Goal: Use online tool/utility

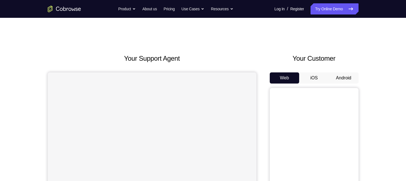
click at [345, 76] on button "Android" at bounding box center [344, 77] width 30 height 11
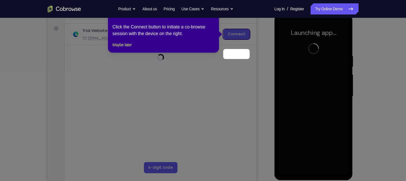
scroll to position [58, 0]
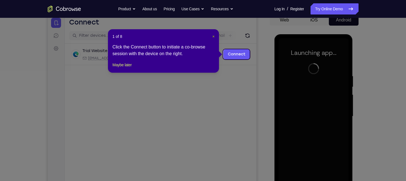
click at [214, 34] on span "×" at bounding box center [214, 36] width 2 height 4
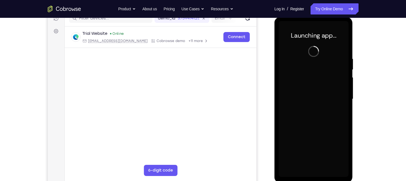
scroll to position [75, 0]
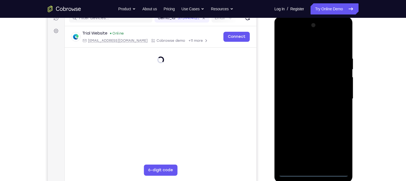
click at [313, 172] on div at bounding box center [314, 99] width 70 height 156
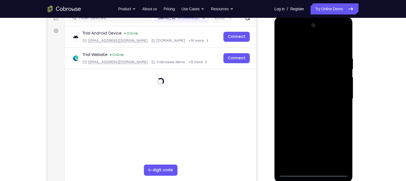
click at [343, 146] on div at bounding box center [314, 99] width 70 height 156
click at [303, 46] on div at bounding box center [314, 99] width 70 height 156
click at [335, 95] on div at bounding box center [314, 99] width 70 height 156
click at [309, 109] on div at bounding box center [314, 99] width 70 height 156
click at [295, 88] on div at bounding box center [314, 99] width 70 height 156
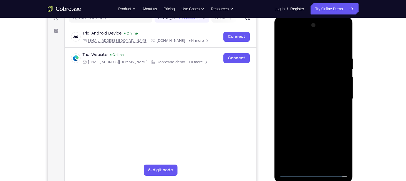
click at [295, 87] on div at bounding box center [314, 99] width 70 height 156
click at [305, 99] on div at bounding box center [314, 99] width 70 height 156
click at [311, 116] on div at bounding box center [314, 99] width 70 height 156
click at [343, 51] on div at bounding box center [314, 99] width 70 height 156
click at [346, 123] on div at bounding box center [314, 99] width 70 height 156
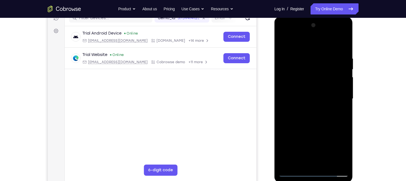
click at [346, 123] on div at bounding box center [314, 99] width 70 height 156
click at [302, 55] on div at bounding box center [314, 99] width 70 height 156
click at [337, 43] on div at bounding box center [314, 99] width 70 height 156
click at [343, 105] on div at bounding box center [314, 99] width 70 height 156
click at [344, 103] on div at bounding box center [314, 99] width 70 height 156
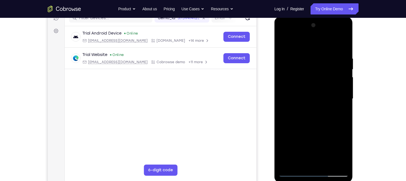
click at [344, 103] on div at bounding box center [314, 99] width 70 height 156
click at [346, 103] on div at bounding box center [314, 99] width 70 height 156
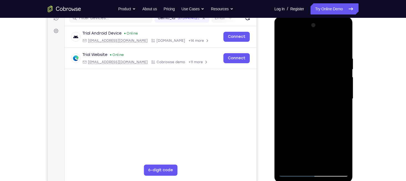
click at [346, 103] on div at bounding box center [314, 99] width 70 height 156
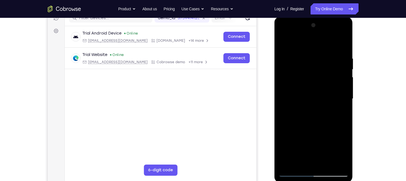
click at [346, 103] on div at bounding box center [314, 99] width 70 height 156
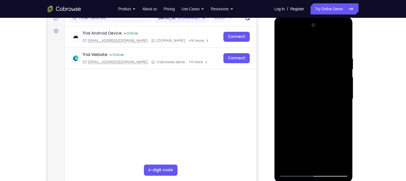
click at [346, 103] on div at bounding box center [314, 99] width 70 height 156
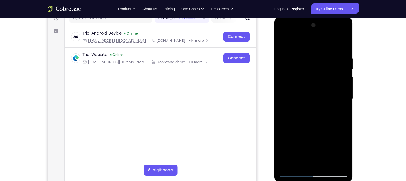
click at [346, 103] on div at bounding box center [314, 99] width 70 height 156
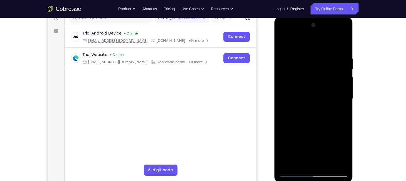
click at [346, 103] on div at bounding box center [314, 99] width 70 height 156
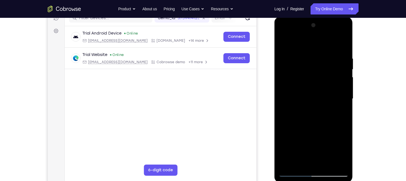
click at [346, 103] on div at bounding box center [314, 99] width 70 height 156
click at [344, 103] on div at bounding box center [314, 99] width 70 height 156
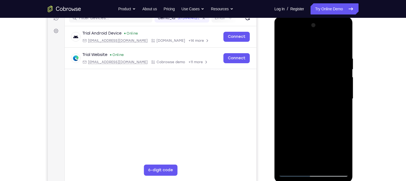
click at [344, 102] on div at bounding box center [314, 99] width 70 height 156
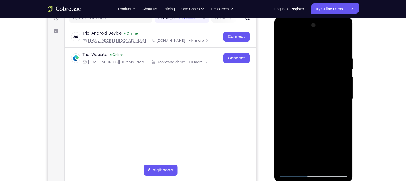
click at [344, 102] on div at bounding box center [314, 99] width 70 height 156
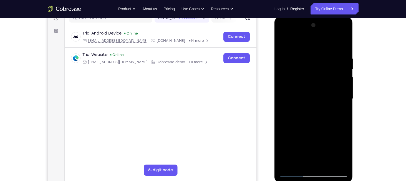
click at [344, 102] on div at bounding box center [314, 99] width 70 height 156
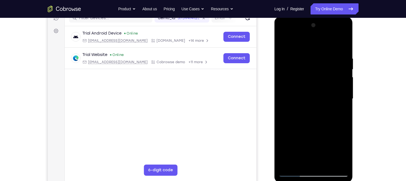
click at [344, 102] on div at bounding box center [314, 99] width 70 height 156
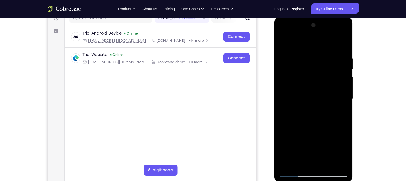
click at [344, 102] on div at bounding box center [314, 99] width 70 height 156
click at [348, 106] on div at bounding box center [314, 99] width 70 height 156
click at [345, 106] on div at bounding box center [314, 99] width 70 height 156
click at [343, 42] on div at bounding box center [314, 99] width 70 height 156
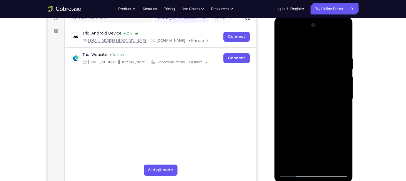
click at [345, 162] on div at bounding box center [314, 99] width 70 height 156
click at [326, 163] on div at bounding box center [314, 99] width 70 height 156
click at [312, 127] on div at bounding box center [314, 99] width 70 height 156
click at [303, 97] on div at bounding box center [314, 99] width 70 height 156
click at [295, 162] on div at bounding box center [314, 99] width 70 height 156
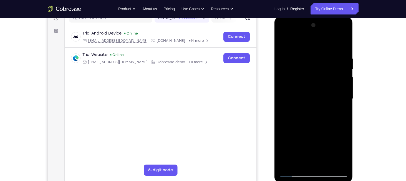
click at [342, 153] on div at bounding box center [314, 99] width 70 height 156
click at [303, 96] on div at bounding box center [314, 99] width 70 height 156
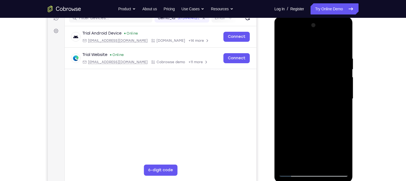
click at [296, 146] on div at bounding box center [314, 99] width 70 height 156
click at [297, 164] on div at bounding box center [314, 99] width 70 height 156
click at [341, 113] on div at bounding box center [314, 99] width 70 height 156
click at [282, 43] on div at bounding box center [314, 99] width 70 height 156
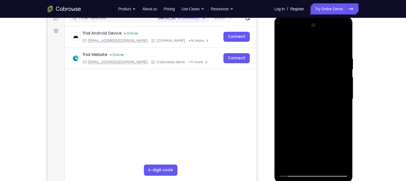
click at [310, 93] on div at bounding box center [314, 99] width 70 height 156
click at [341, 111] on div at bounding box center [314, 99] width 70 height 156
click at [283, 41] on div at bounding box center [314, 99] width 70 height 156
click at [326, 163] on div at bounding box center [314, 99] width 70 height 156
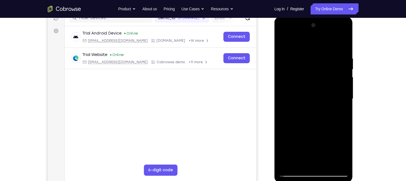
click at [287, 44] on div at bounding box center [314, 99] width 70 height 156
click at [286, 162] on div at bounding box center [314, 99] width 70 height 156
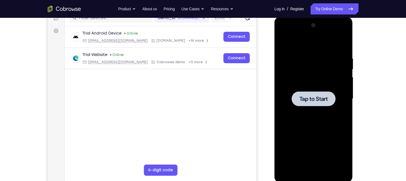
click at [310, 93] on div at bounding box center [314, 98] width 44 height 15
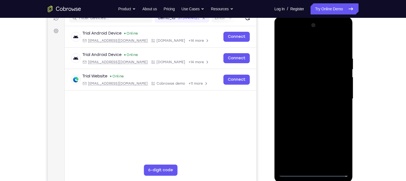
click at [314, 171] on div at bounding box center [314, 99] width 70 height 156
click at [342, 145] on div at bounding box center [314, 99] width 70 height 156
click at [294, 46] on div at bounding box center [314, 99] width 70 height 156
click at [337, 97] on div at bounding box center [314, 99] width 70 height 156
click at [307, 109] on div at bounding box center [314, 99] width 70 height 156
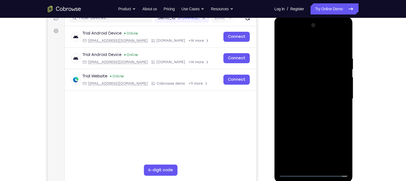
click at [297, 93] on div at bounding box center [314, 99] width 70 height 156
click at [296, 87] on div at bounding box center [314, 99] width 70 height 156
click at [300, 98] on div at bounding box center [314, 99] width 70 height 156
click at [343, 52] on div at bounding box center [314, 99] width 70 height 156
click at [346, 122] on div at bounding box center [314, 99] width 70 height 156
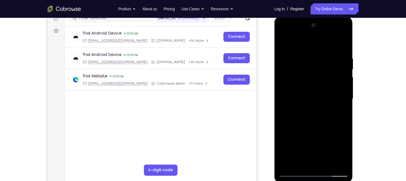
click at [346, 122] on div at bounding box center [314, 99] width 70 height 156
click at [303, 58] on div at bounding box center [314, 99] width 70 height 156
click at [341, 45] on div at bounding box center [314, 99] width 70 height 156
click at [344, 44] on div at bounding box center [314, 99] width 70 height 156
click at [327, 162] on div at bounding box center [314, 99] width 70 height 156
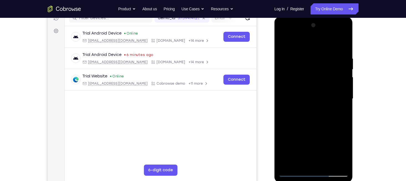
click at [310, 128] on div at bounding box center [314, 99] width 70 height 156
click at [322, 127] on div at bounding box center [314, 99] width 70 height 156
click at [311, 125] on div at bounding box center [314, 99] width 70 height 156
click at [311, 128] on div at bounding box center [314, 99] width 70 height 156
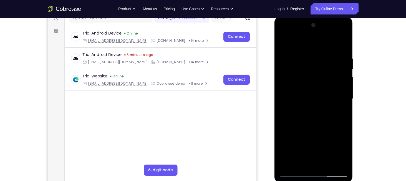
click at [304, 64] on div at bounding box center [314, 99] width 70 height 156
click at [314, 118] on div at bounding box center [314, 99] width 70 height 156
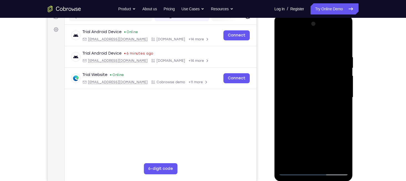
scroll to position [77, 0]
click at [311, 128] on div at bounding box center [314, 97] width 70 height 156
click at [295, 169] on div at bounding box center [314, 97] width 70 height 156
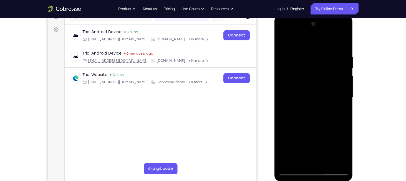
click at [295, 169] on div at bounding box center [314, 97] width 70 height 156
click at [311, 83] on div at bounding box center [314, 97] width 70 height 156
click at [285, 41] on div at bounding box center [314, 97] width 70 height 156
click at [292, 169] on div at bounding box center [314, 97] width 70 height 156
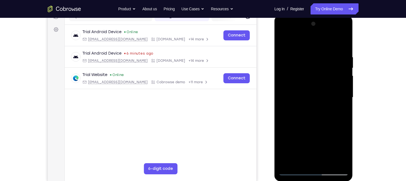
click at [293, 84] on div at bounding box center [314, 97] width 70 height 156
click at [327, 163] on div at bounding box center [314, 97] width 70 height 156
click at [310, 86] on div at bounding box center [314, 97] width 70 height 156
click at [345, 148] on div at bounding box center [314, 97] width 70 height 156
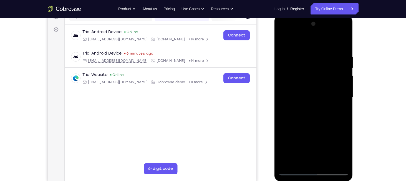
click at [345, 148] on div at bounding box center [314, 97] width 70 height 156
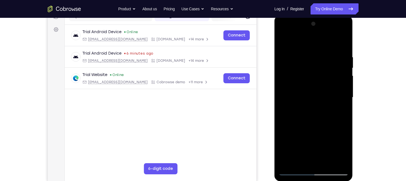
click at [340, 111] on div at bounding box center [314, 97] width 70 height 156
click at [345, 151] on div at bounding box center [314, 97] width 70 height 156
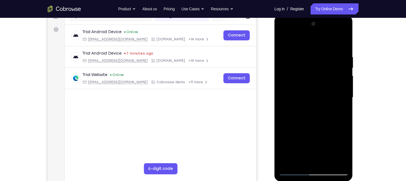
click at [340, 110] on div at bounding box center [314, 97] width 70 height 156
click at [339, 110] on div at bounding box center [314, 97] width 70 height 156
click at [284, 42] on div at bounding box center [314, 97] width 70 height 156
click at [283, 40] on div at bounding box center [314, 97] width 70 height 156
click at [305, 56] on div at bounding box center [314, 97] width 70 height 156
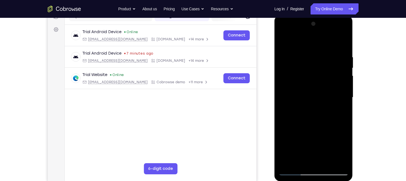
click at [294, 169] on div at bounding box center [314, 97] width 70 height 156
click at [345, 41] on div at bounding box center [314, 97] width 70 height 156
click at [345, 42] on div at bounding box center [314, 97] width 70 height 156
click at [343, 43] on div at bounding box center [314, 97] width 70 height 156
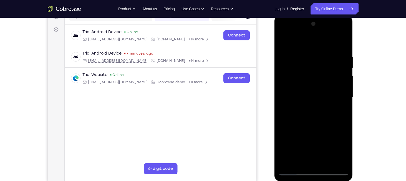
click at [343, 43] on div at bounding box center [314, 97] width 70 height 156
click at [341, 44] on div at bounding box center [314, 97] width 70 height 156
click at [343, 44] on div at bounding box center [314, 97] width 70 height 156
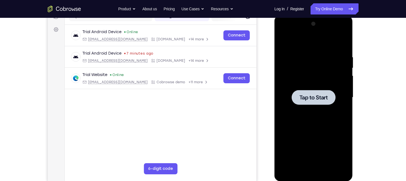
click at [304, 103] on div at bounding box center [314, 97] width 44 height 15
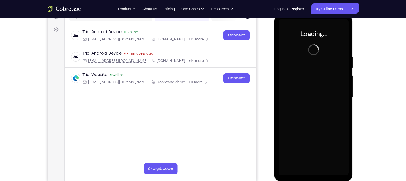
scroll to position [76, 0]
